Goal: Communication & Community: Participate in discussion

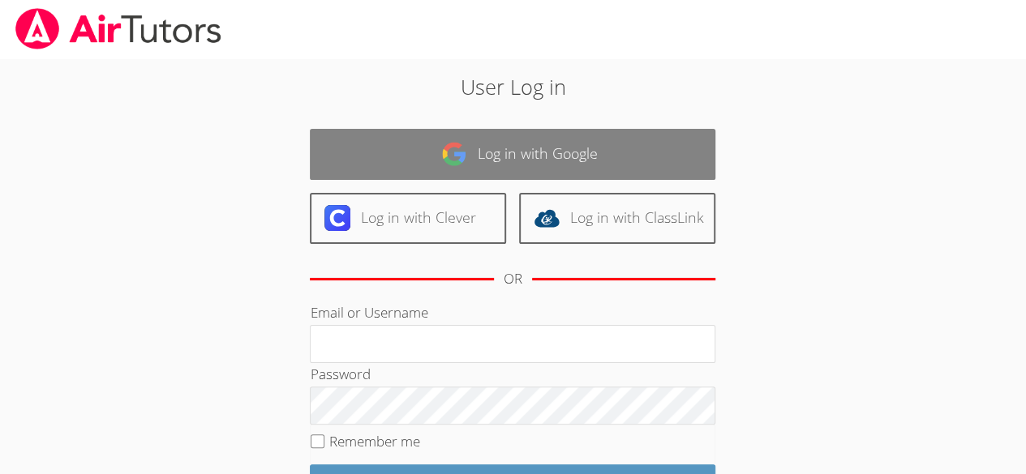
click at [542, 163] on link "Log in with Google" at bounding box center [513, 154] width 406 height 51
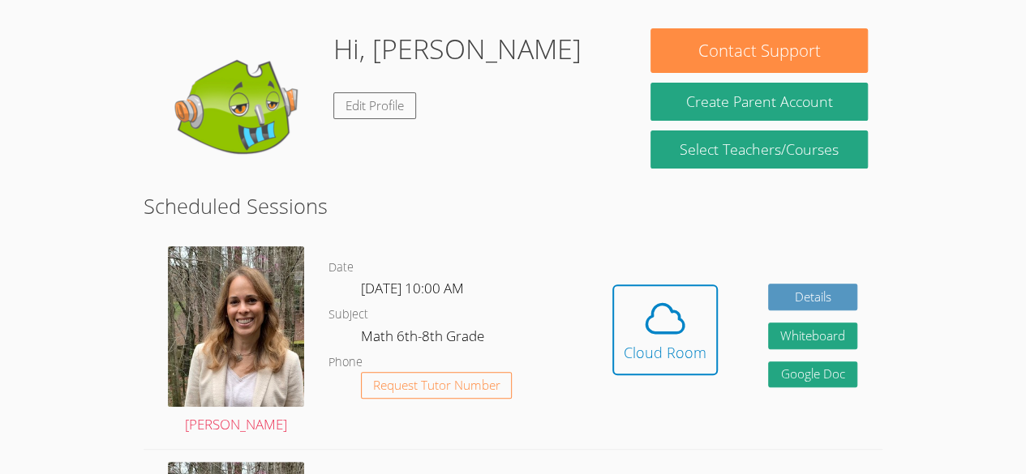
scroll to position [128, 0]
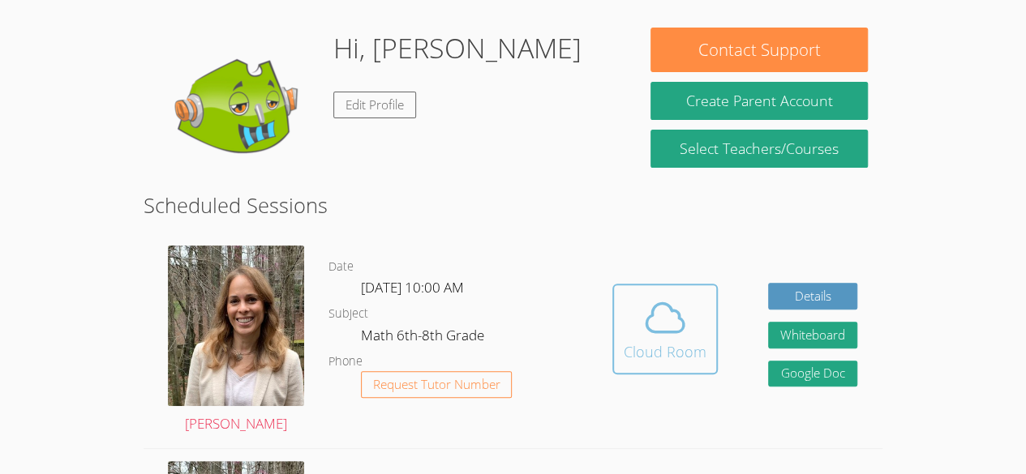
click at [698, 350] on div "Cloud Room" at bounding box center [665, 352] width 83 height 23
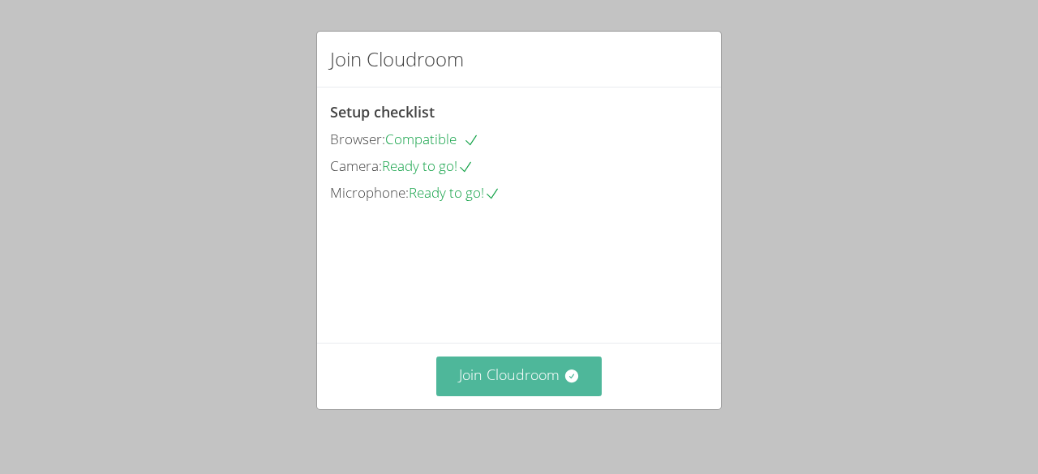
click at [568, 375] on icon at bounding box center [571, 376] width 13 height 13
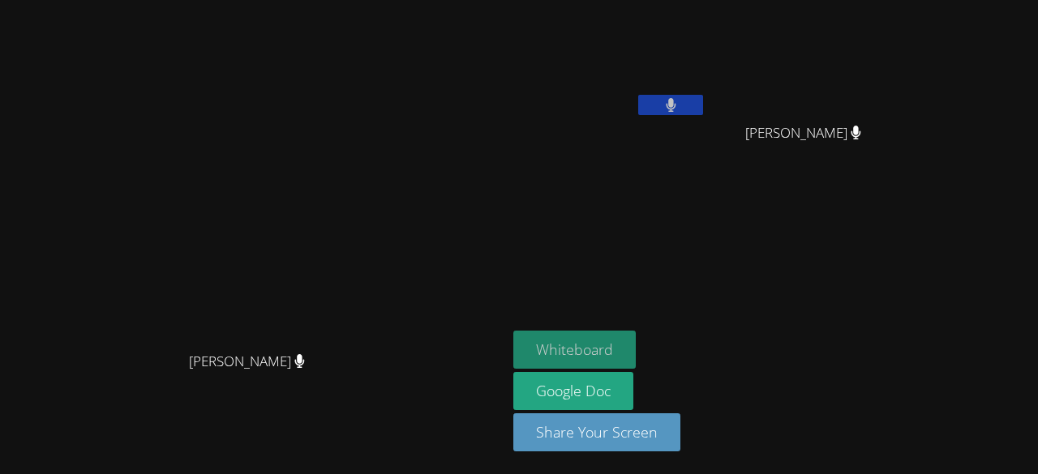
click at [636, 354] on button "Whiteboard" at bounding box center [574, 350] width 122 height 38
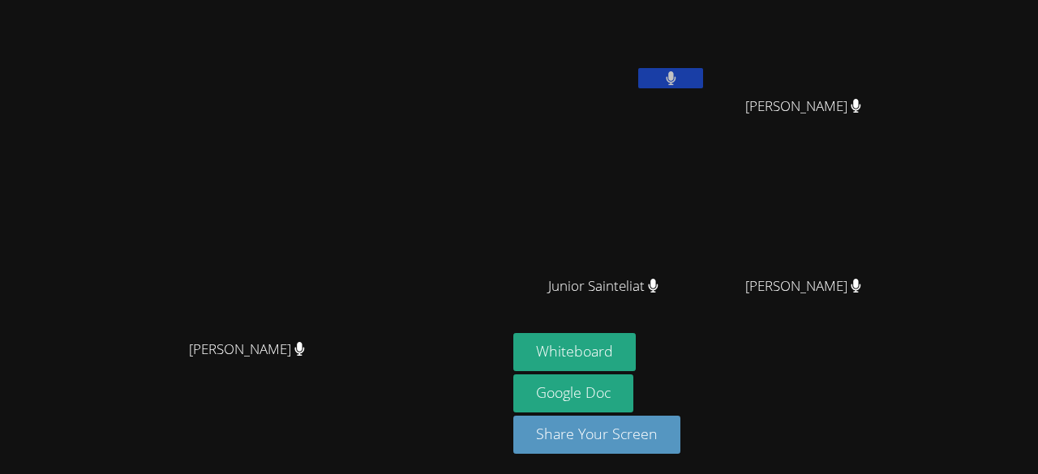
drag, startPoint x: 937, startPoint y: 212, endPoint x: 894, endPoint y: 234, distance: 48.6
click at [894, 234] on video at bounding box center [809, 214] width 193 height 109
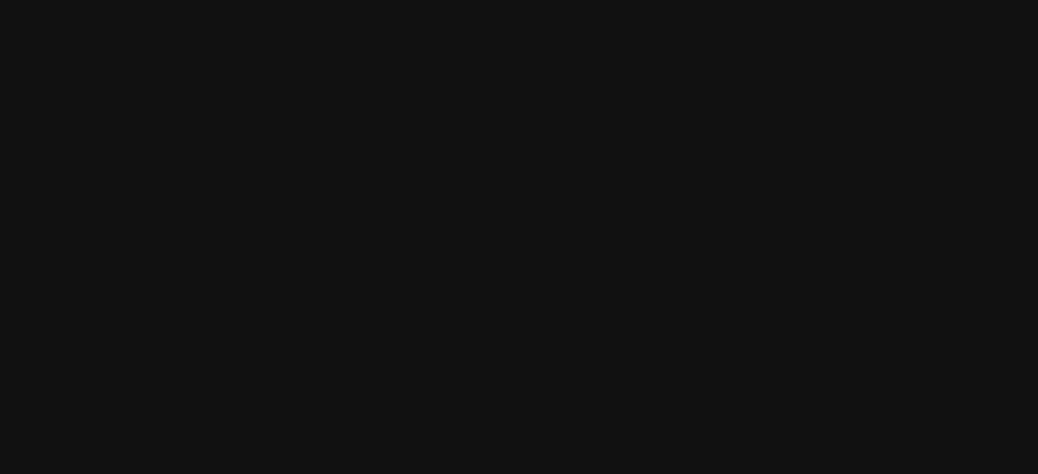
drag, startPoint x: 745, startPoint y: 215, endPoint x: 681, endPoint y: 205, distance: 64.0
click at [681, 205] on video at bounding box center [609, 214] width 193 height 109
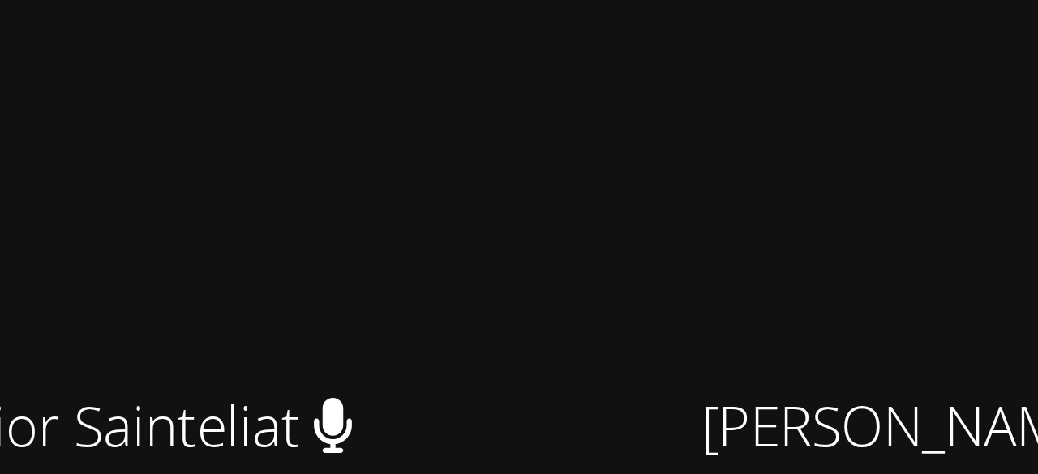
drag, startPoint x: 756, startPoint y: 252, endPoint x: 740, endPoint y: 254, distance: 16.3
click at [706, 254] on video at bounding box center [609, 214] width 193 height 109
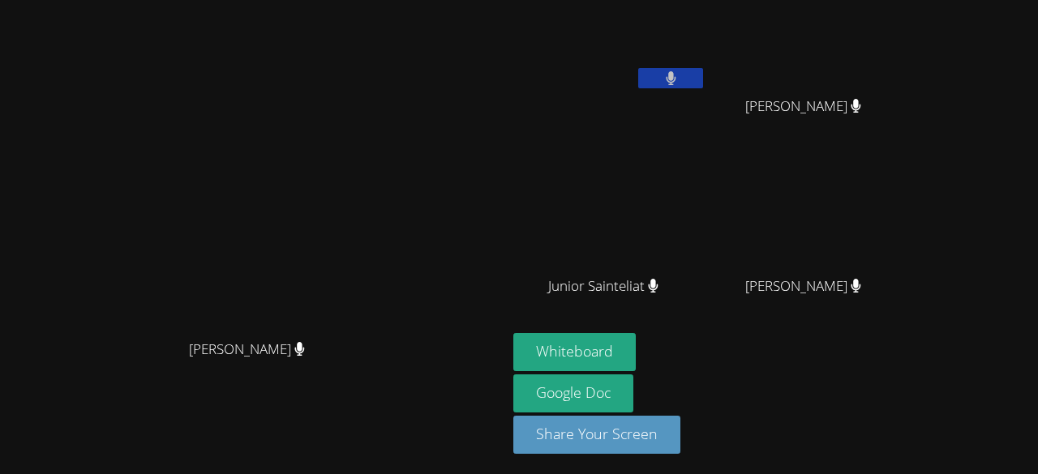
click at [685, 52] on video at bounding box center [609, 34] width 193 height 109
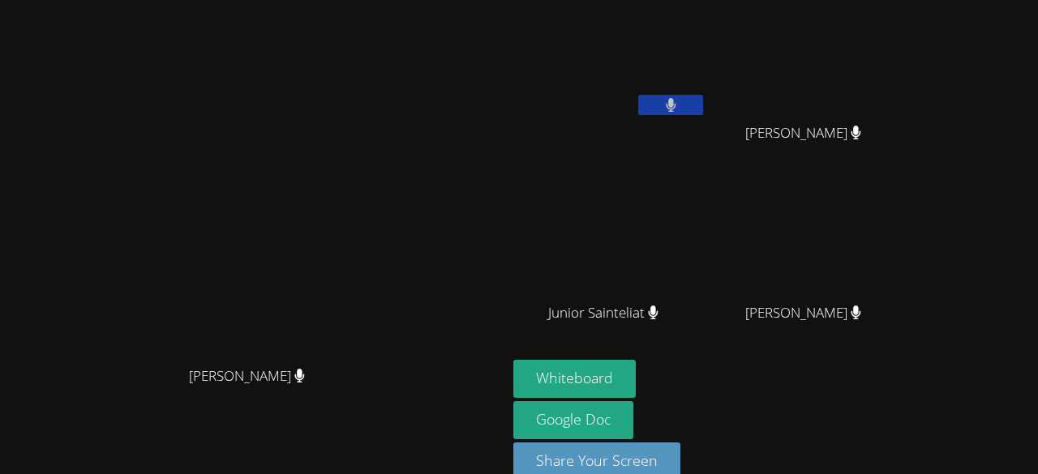
click at [676, 108] on icon at bounding box center [671, 105] width 11 height 14
click at [680, 105] on icon at bounding box center [671, 105] width 17 height 14
click at [696, 52] on video at bounding box center [609, 60] width 193 height 109
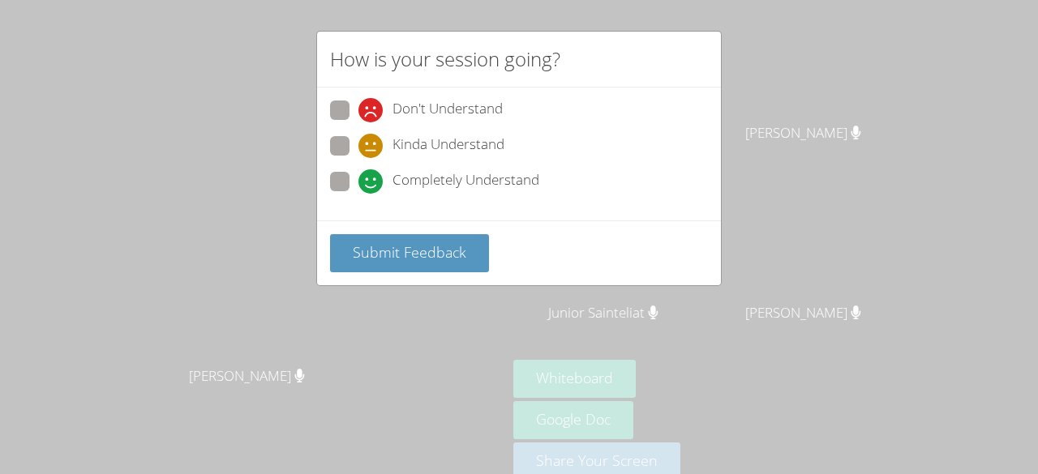
click at [696, 52] on div "How is your session going?" at bounding box center [519, 60] width 404 height 56
click at [419, 183] on span "Completely Understand" at bounding box center [466, 182] width 147 height 24
click at [372, 183] on input "Completely Understand" at bounding box center [366, 179] width 14 height 14
radio input "true"
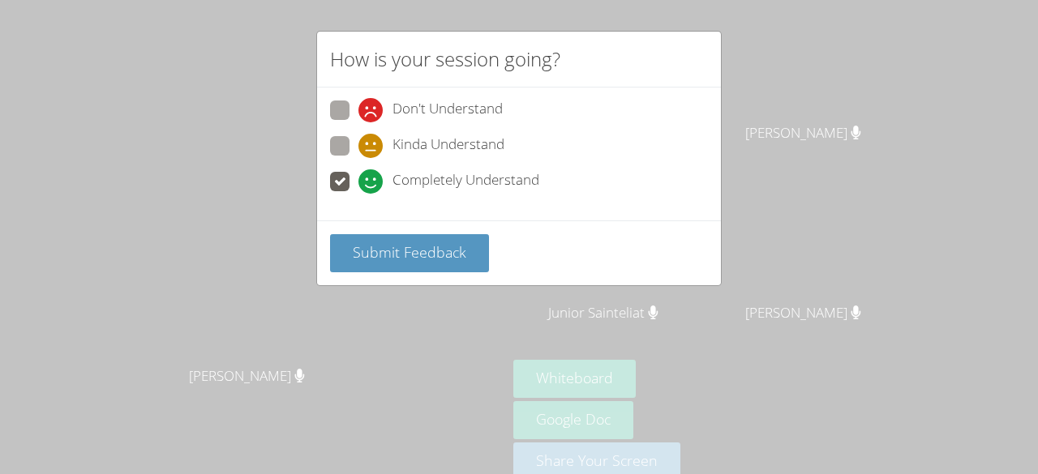
click at [372, 153] on icon at bounding box center [371, 146] width 24 height 24
click at [372, 150] on input "Kinda Understand" at bounding box center [366, 143] width 14 height 14
radio input "true"
click at [360, 121] on icon at bounding box center [371, 110] width 24 height 24
click at [360, 114] on input "Don't Understand" at bounding box center [366, 108] width 14 height 14
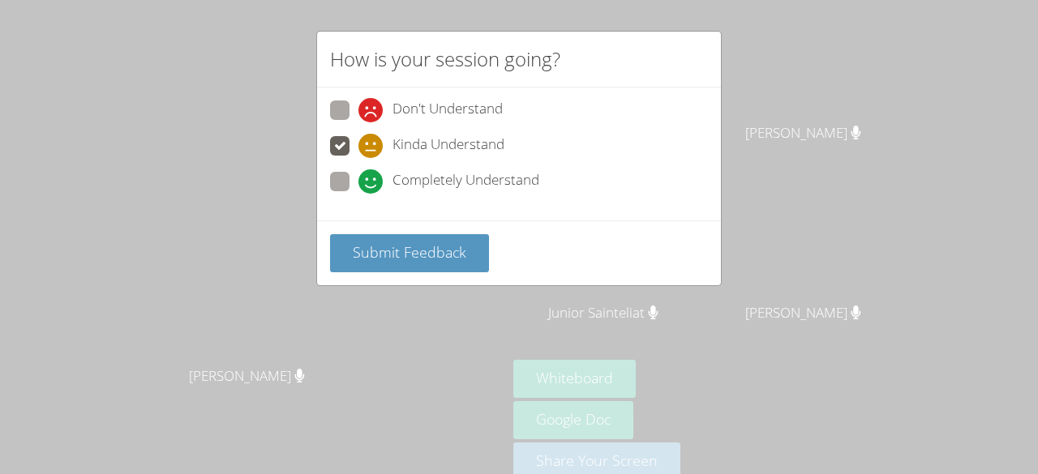
radio input "true"
click at [384, 177] on div "Completely Understand" at bounding box center [449, 182] width 181 height 24
click at [372, 177] on input "Completely Understand" at bounding box center [366, 179] width 14 height 14
radio input "true"
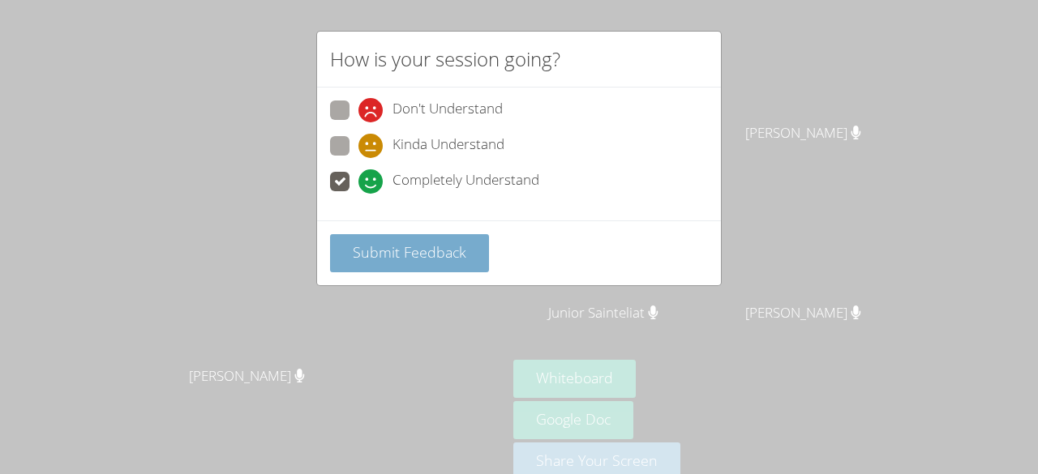
click at [414, 251] on span "Submit Feedback" at bounding box center [410, 252] width 114 height 19
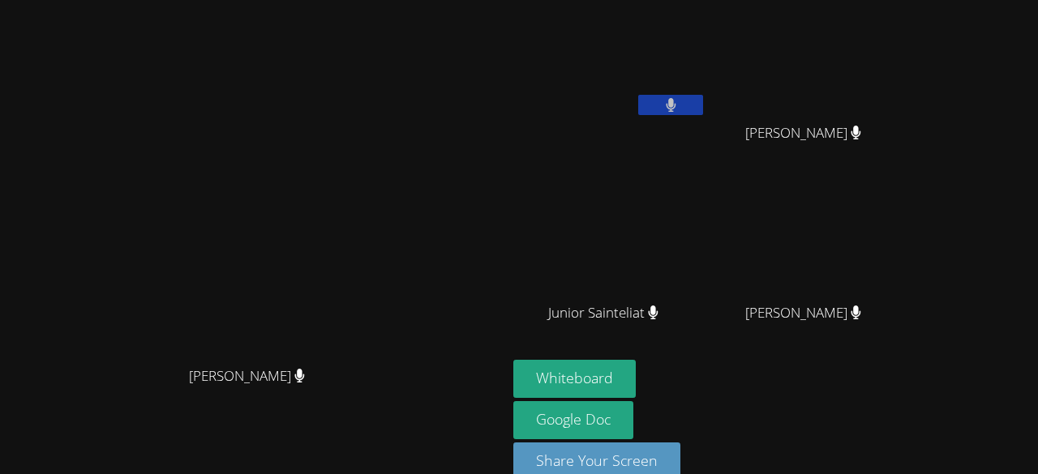
click at [694, 74] on video at bounding box center [609, 60] width 193 height 109
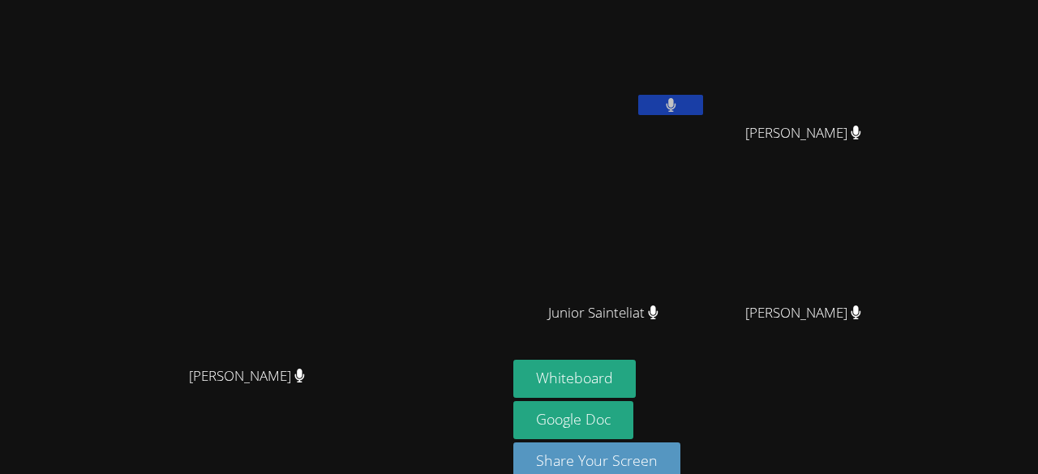
click at [694, 74] on video at bounding box center [609, 60] width 193 height 109
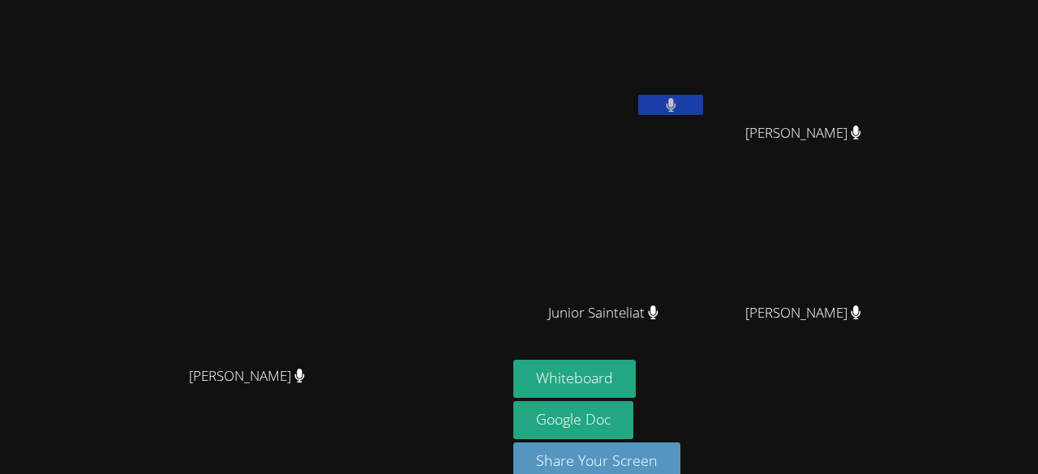
drag, startPoint x: 694, startPoint y: 74, endPoint x: 805, endPoint y: -71, distance: 181.7
click at [805, 0] on html "[PERSON_NAME] [PERSON_NAME] [PERSON_NAME] Dachka [PERSON_NAME] Junior Saintelia…" at bounding box center [519, 237] width 1038 height 474
